Goal: Task Accomplishment & Management: Use online tool/utility

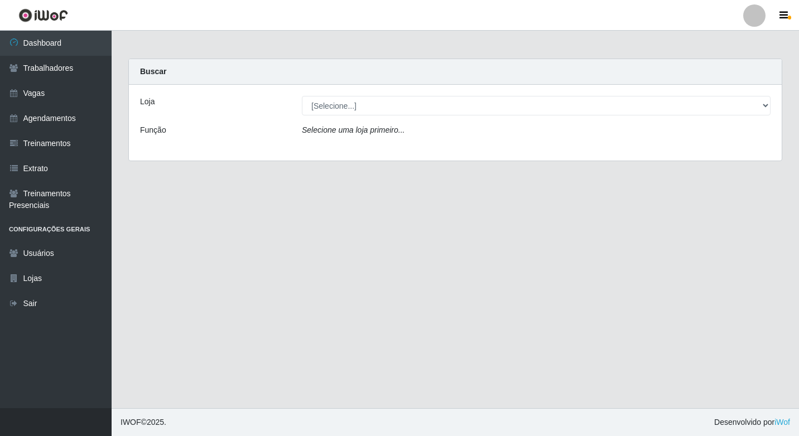
click at [379, 93] on div "Loja [Selecione...] Super Quaresma Hortifruti Função Selecione uma loja primeir…" at bounding box center [455, 123] width 652 height 76
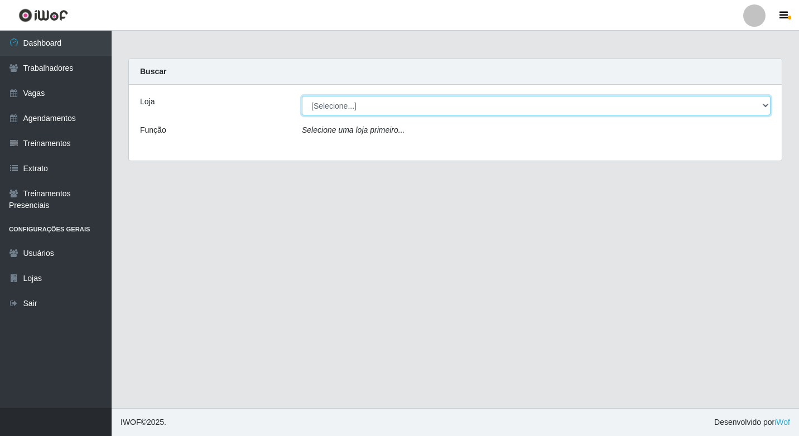
click at [378, 99] on select "[Selecione...] Super Quaresma Hortifruti" at bounding box center [536, 106] width 468 height 20
select select "511"
click at [302, 96] on select "[Selecione...] Super Quaresma Hortifruti" at bounding box center [536, 106] width 468 height 20
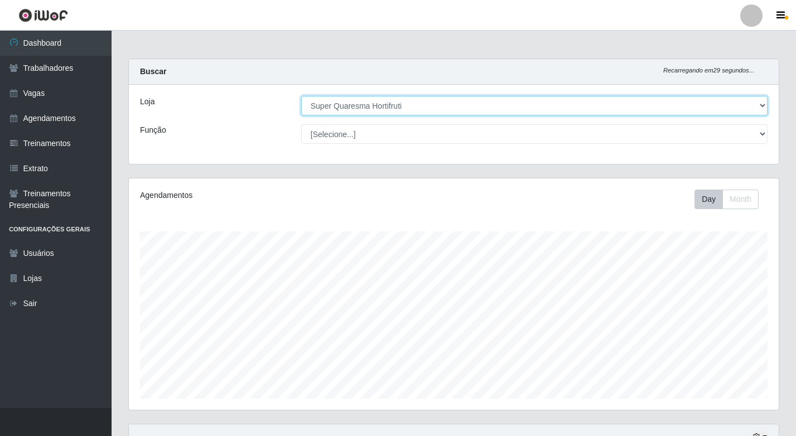
scroll to position [231, 650]
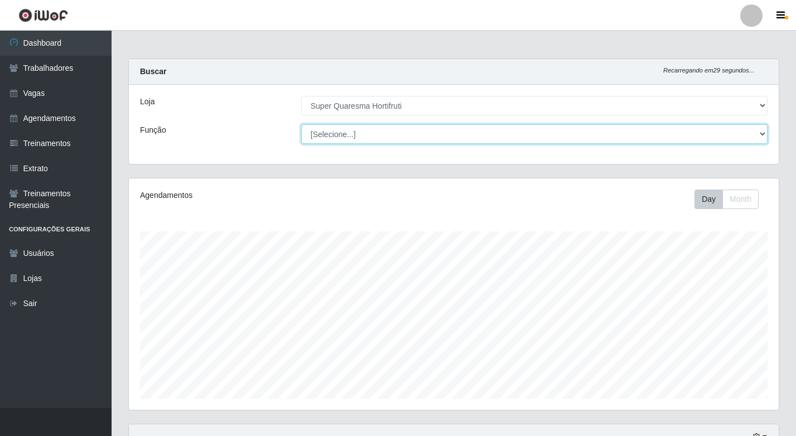
drag, startPoint x: 375, startPoint y: 117, endPoint x: 367, endPoint y: 139, distance: 22.9
click at [367, 139] on select "[Selecione...] ASG ASG + ASG ++ Operador de Caixa Operador de Caixa + Operador …" at bounding box center [534, 134] width 466 height 20
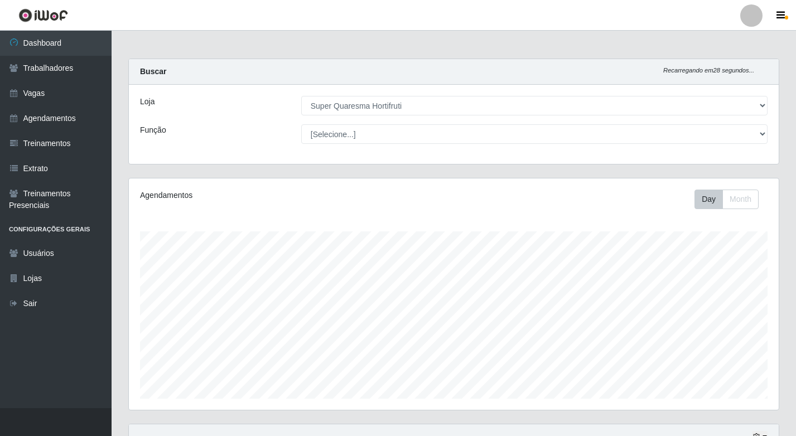
click at [251, 150] on div "Loja [Selecione...] Super Quaresma Hortifruti Função [Selecione...] ASG ASG + A…" at bounding box center [454, 124] width 650 height 79
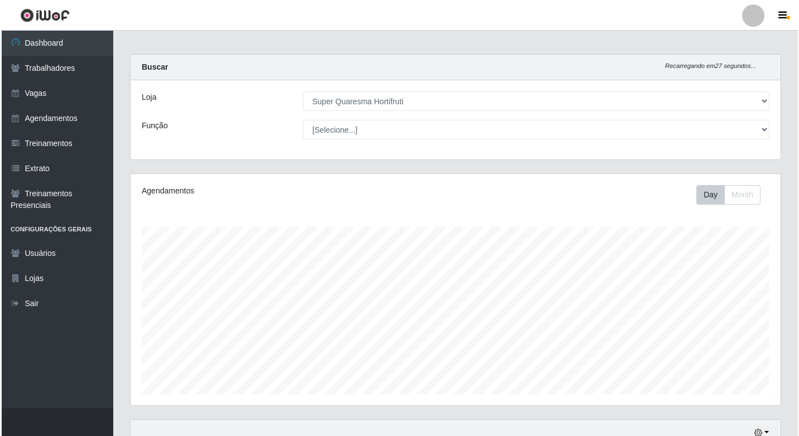
scroll to position [156, 0]
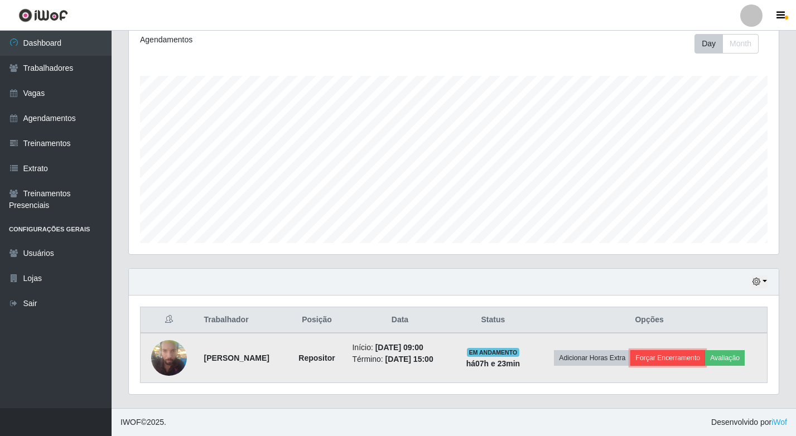
click at [657, 354] on button "Forçar Encerramento" at bounding box center [667, 358] width 75 height 16
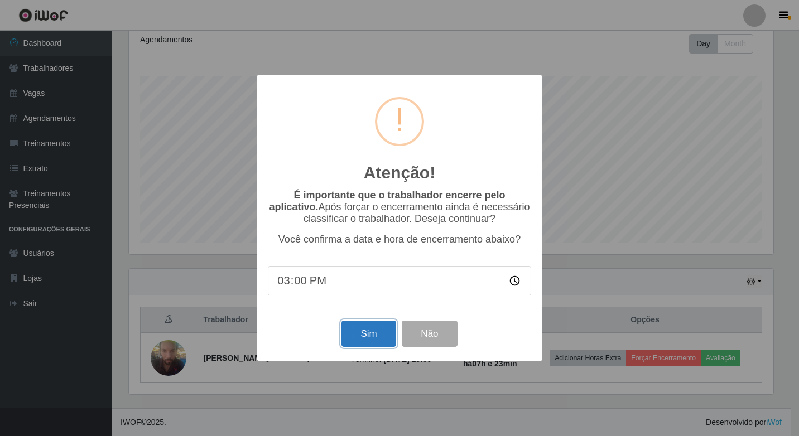
click at [373, 327] on button "Sim" at bounding box center [368, 334] width 54 height 26
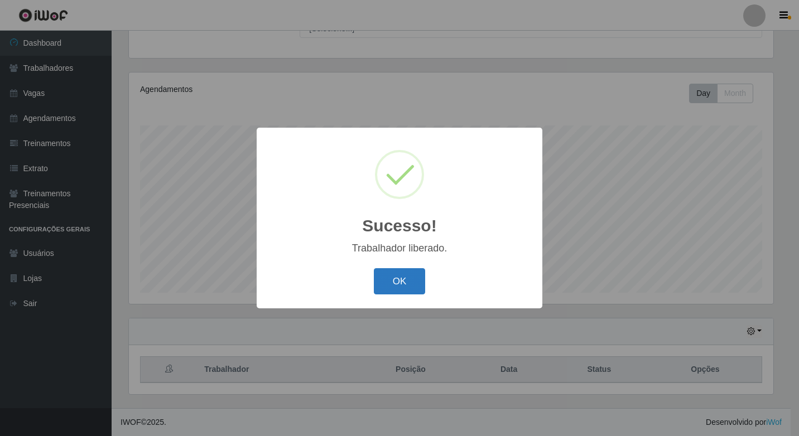
click at [406, 293] on button "OK" at bounding box center [400, 281] width 52 height 26
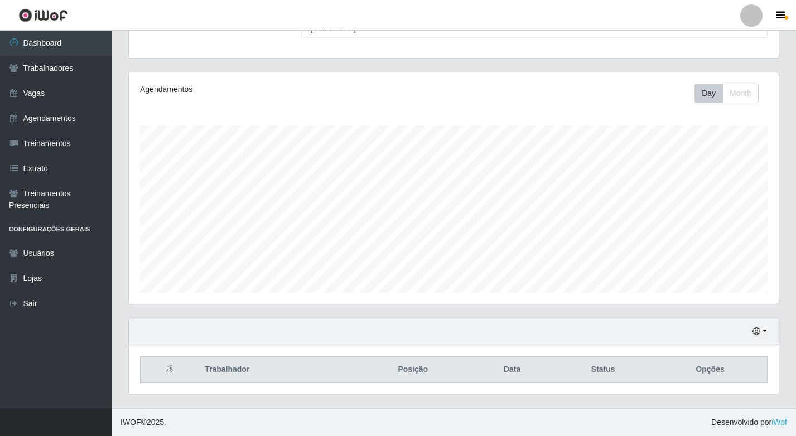
scroll to position [231, 650]
